Goal: Information Seeking & Learning: Learn about a topic

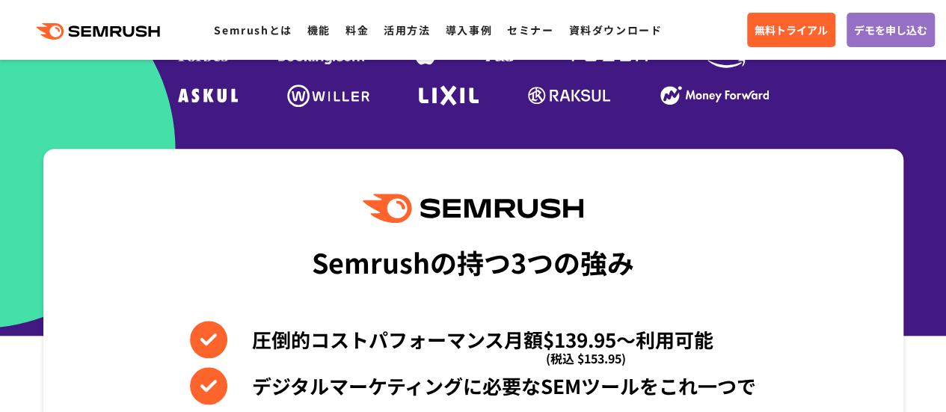
scroll to position [524, 0]
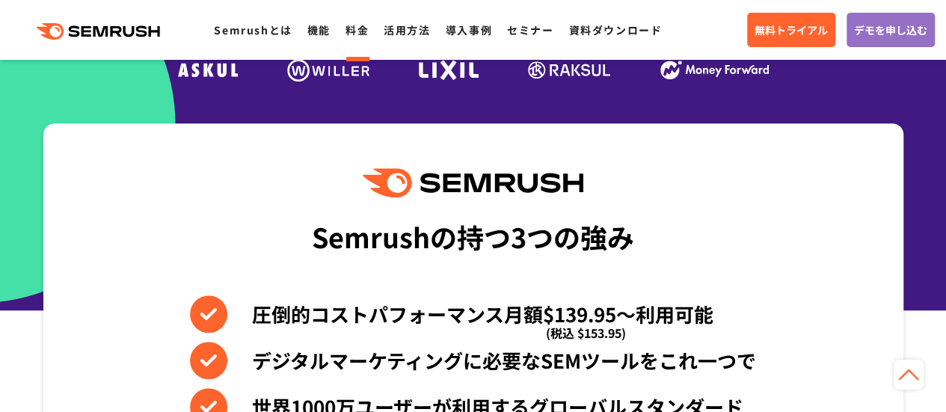
click at [356, 26] on link "料金" at bounding box center [357, 29] width 23 height 15
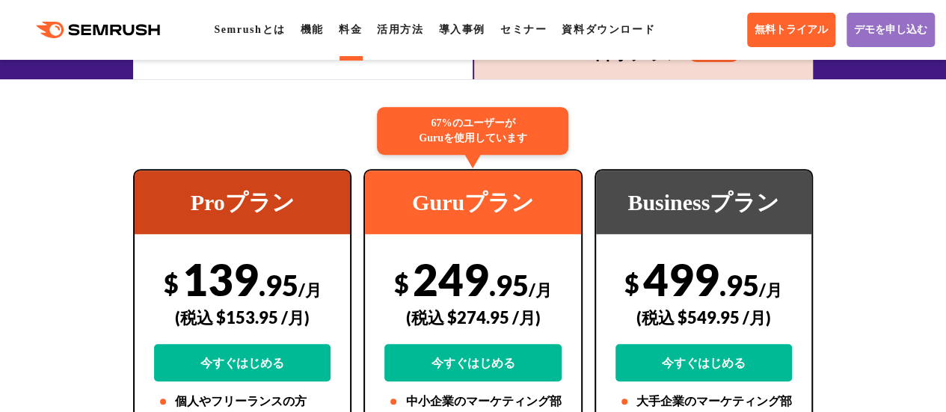
scroll to position [150, 0]
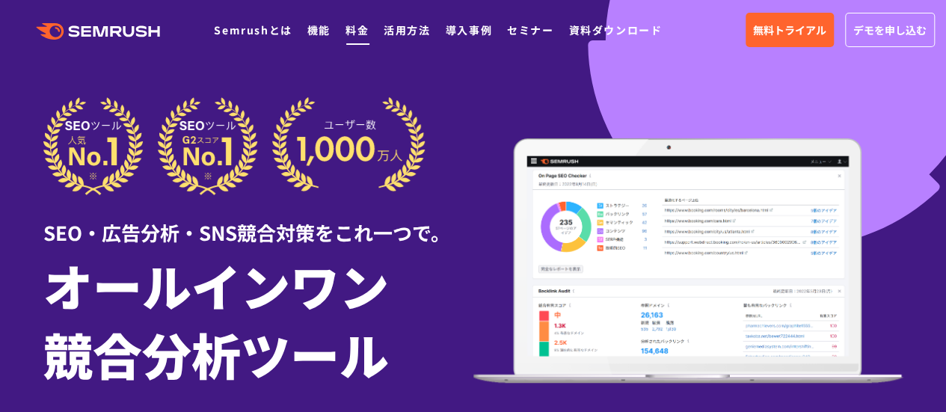
click at [356, 27] on link "料金" at bounding box center [357, 29] width 23 height 15
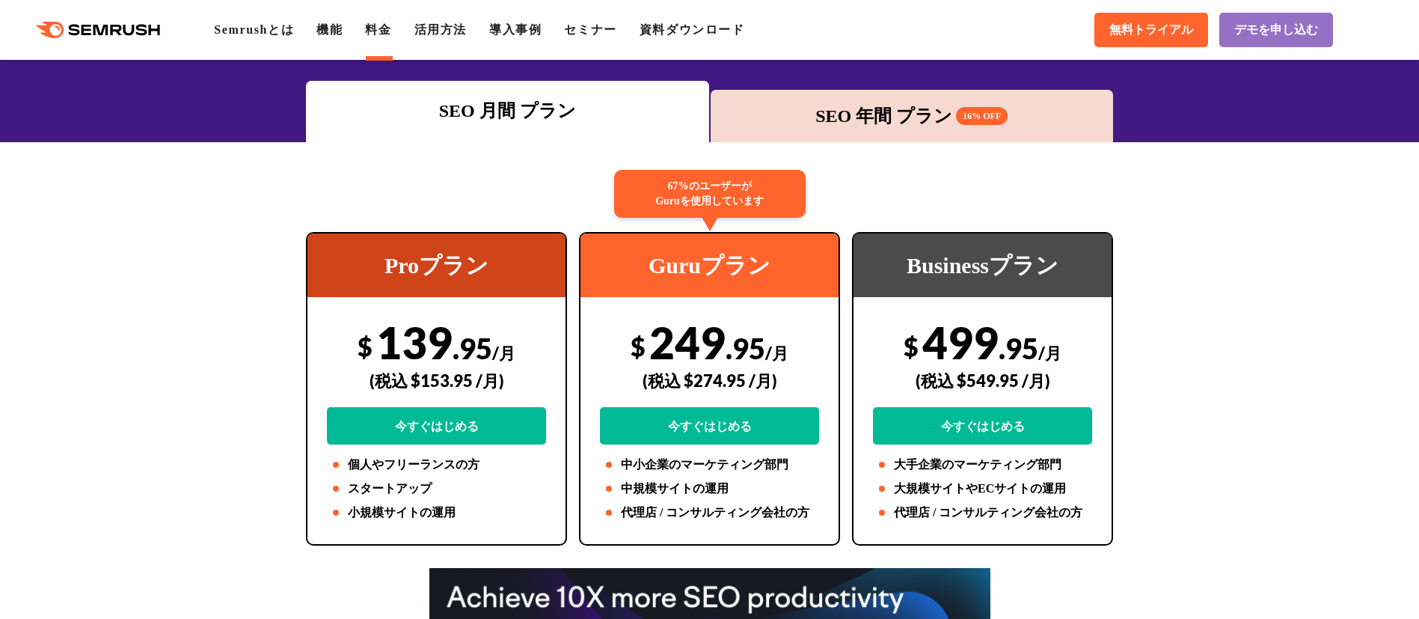
scroll to position [191, 0]
